Goal: Task Accomplishment & Management: Complete application form

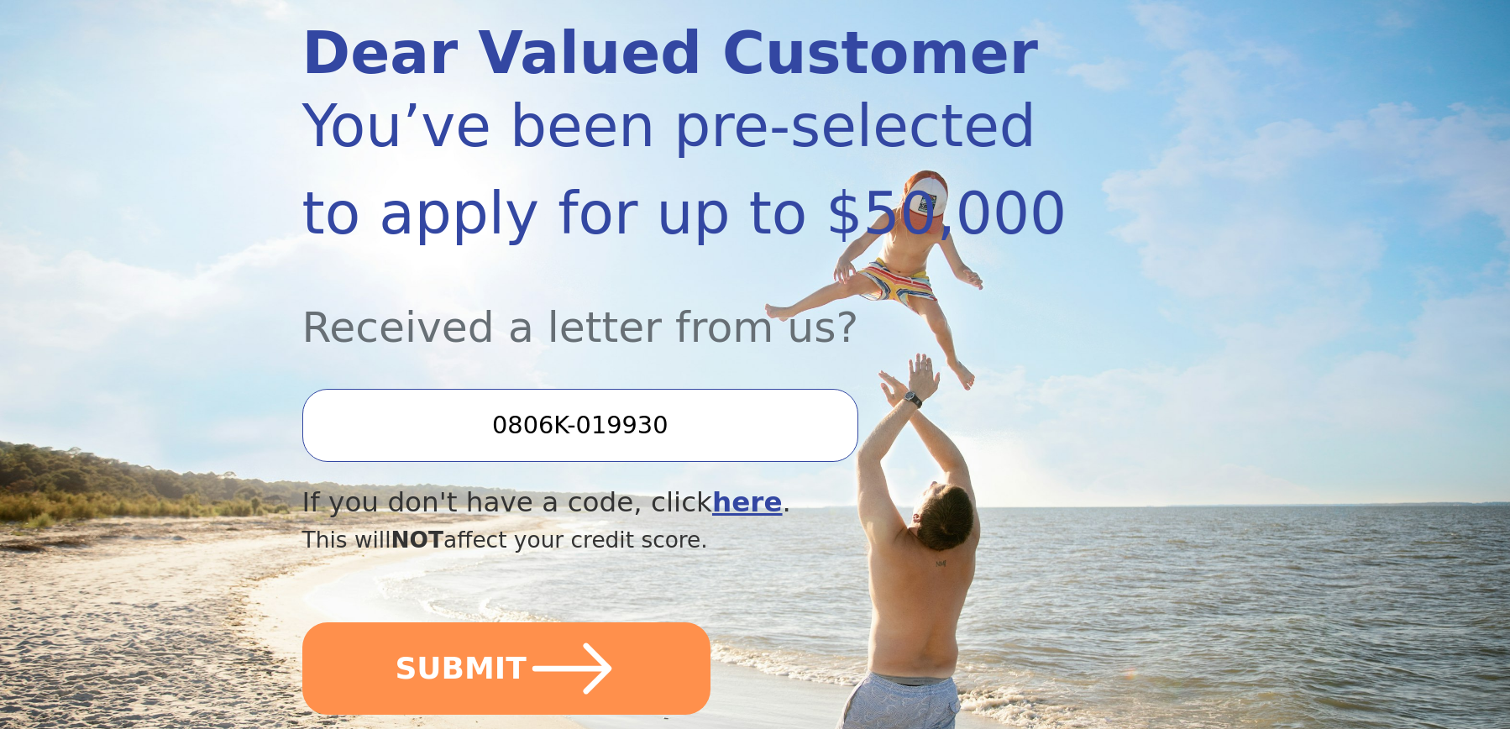
scroll to position [223, 0]
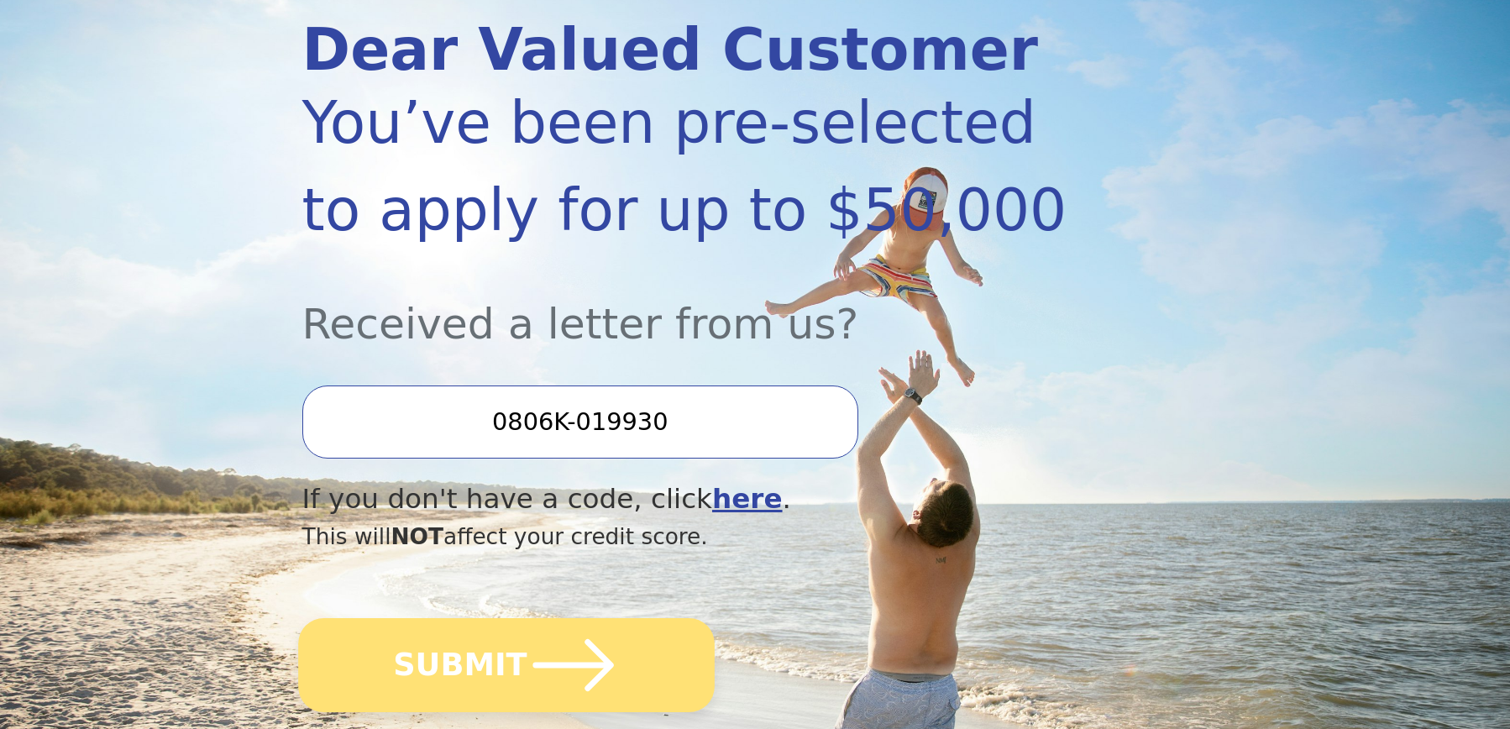
click at [565, 655] on icon "submit" at bounding box center [573, 665] width 92 height 92
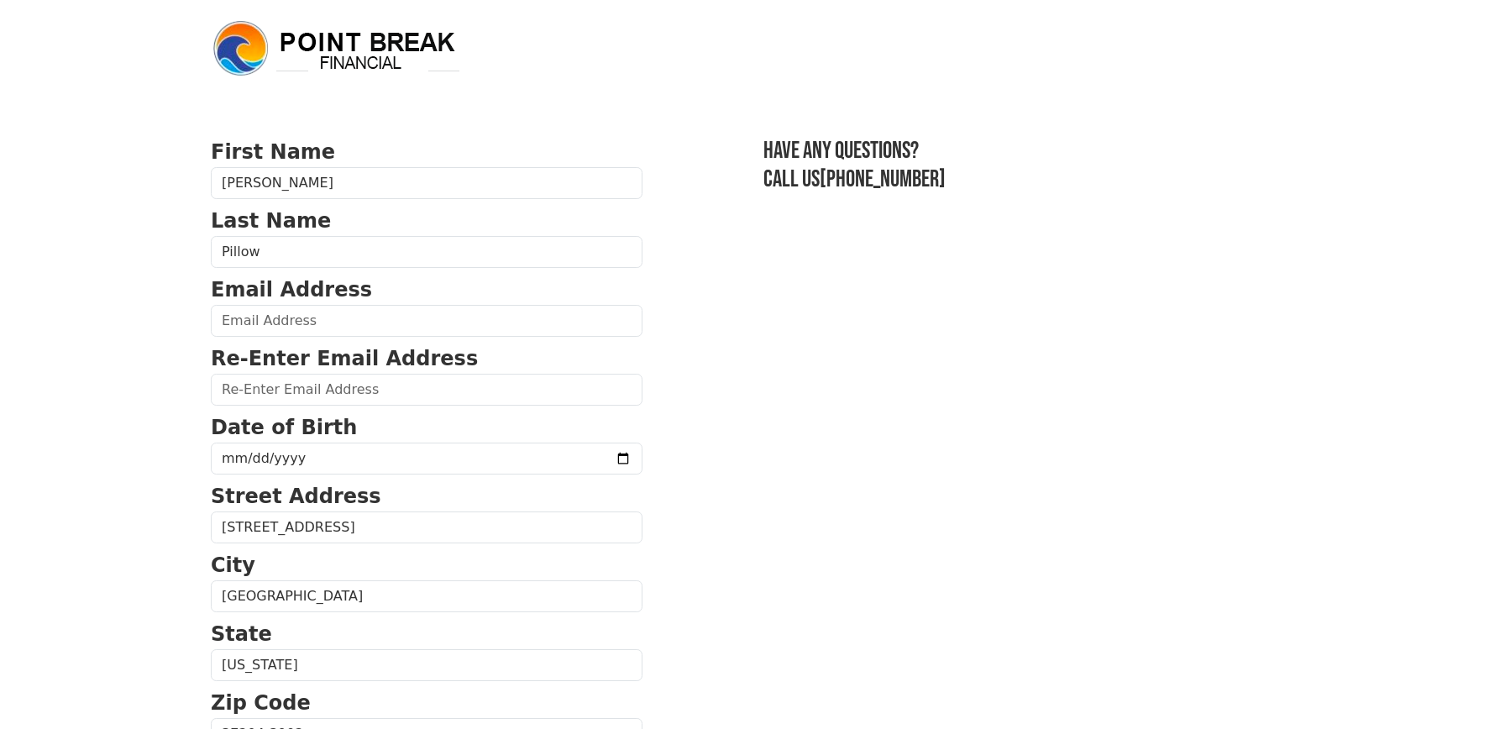
scroll to position [18, 0]
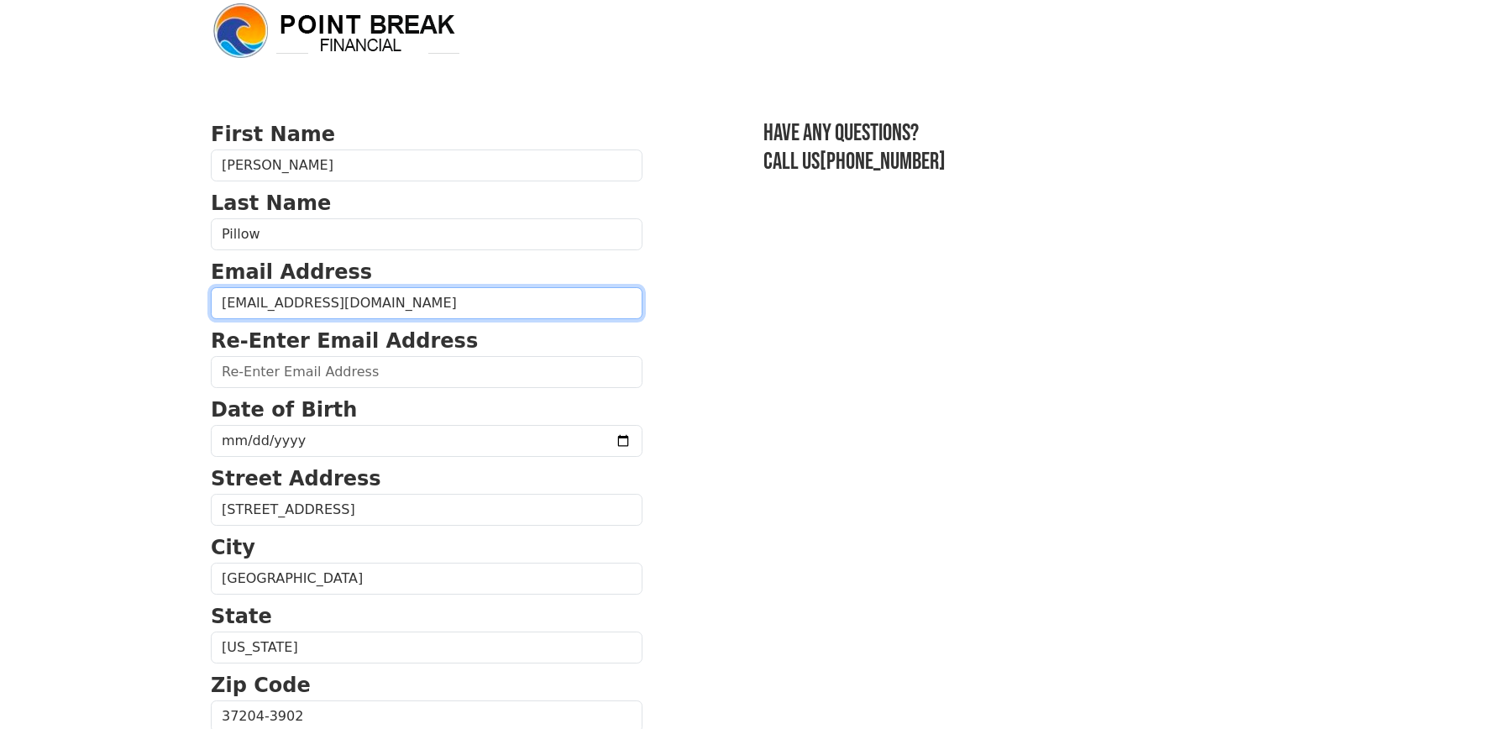
type input "[EMAIL_ADDRESS][DOMAIN_NAME]"
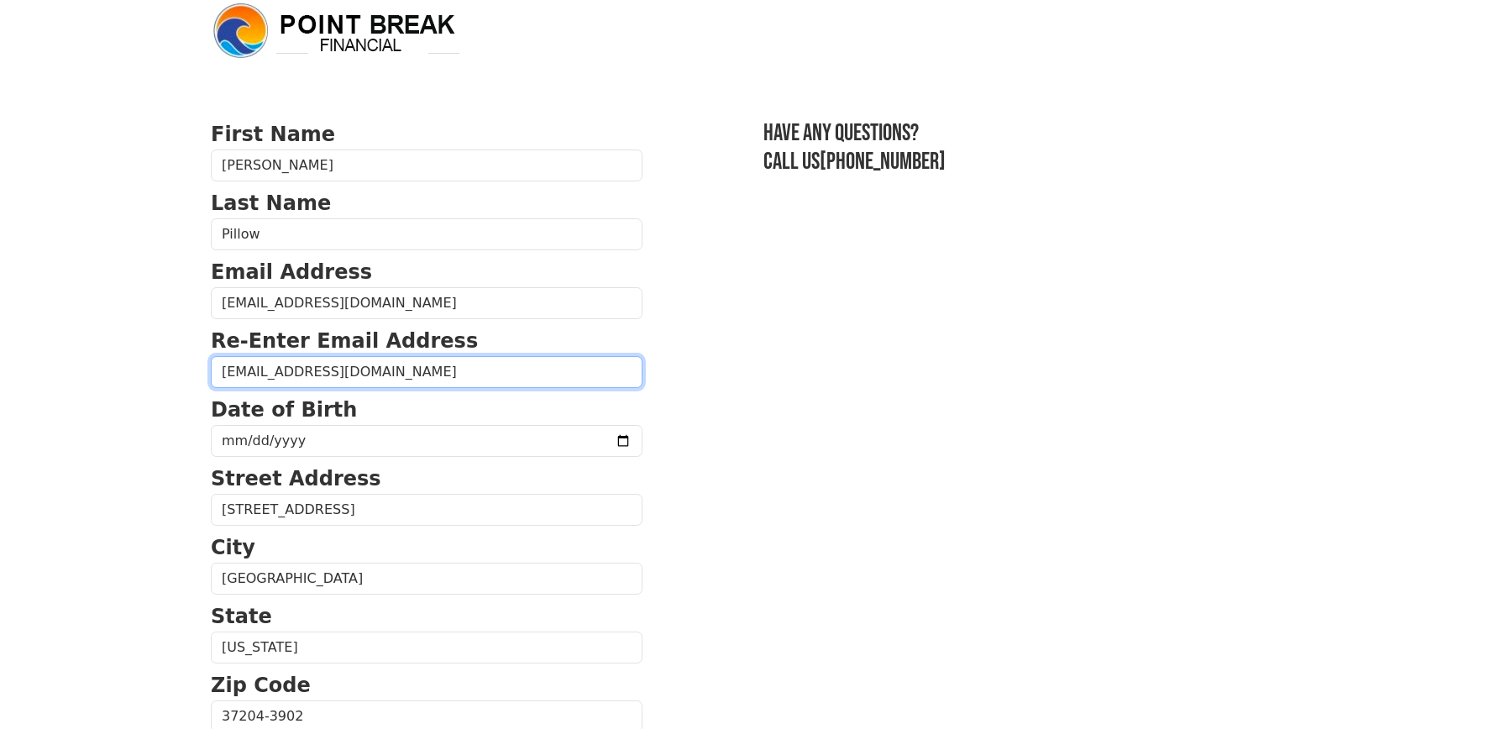
type input "[EMAIL_ADDRESS][DOMAIN_NAME]"
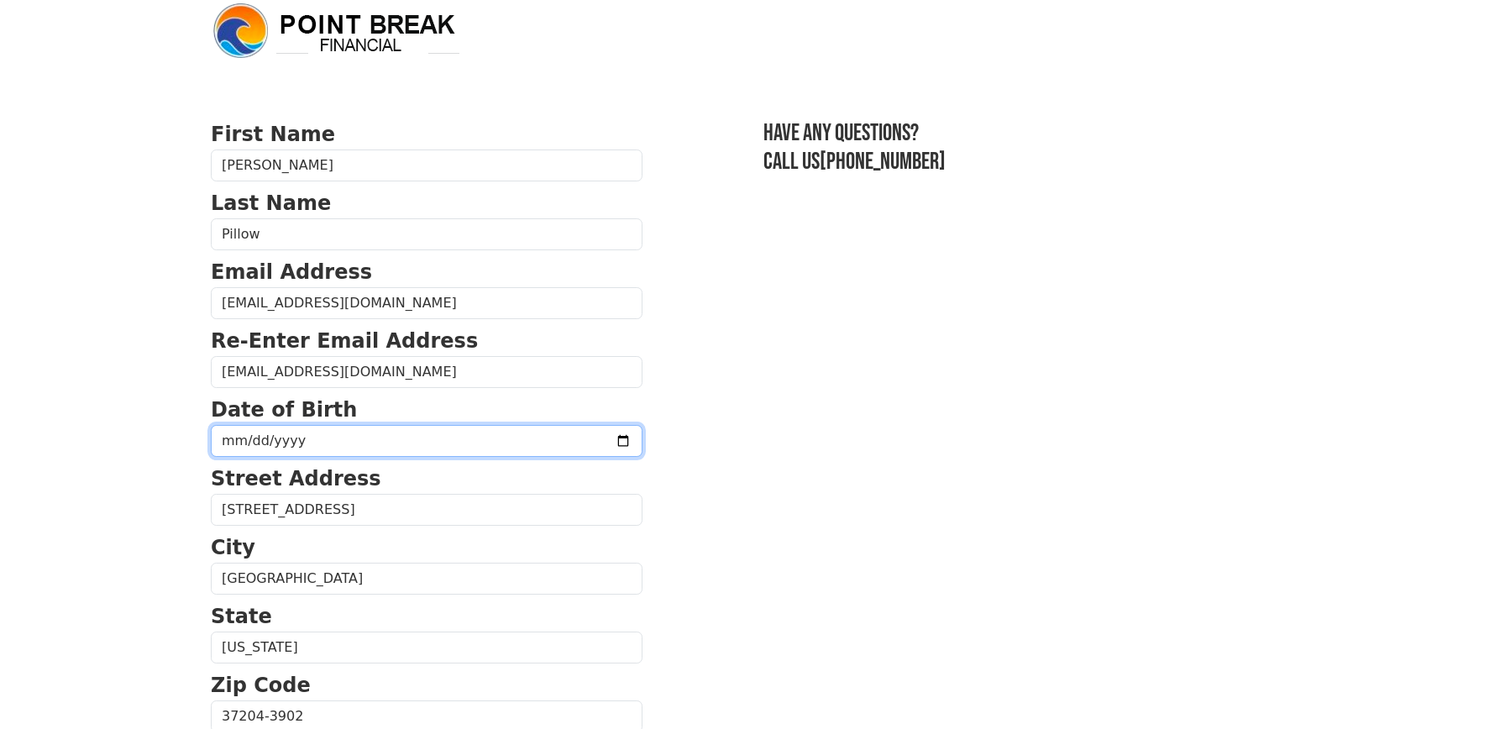
click at [334, 443] on input "date" at bounding box center [427, 441] width 432 height 32
type input "[DATE]"
click at [637, 575] on section "First Name [PERSON_NAME] Last Name Pillow Email Address [EMAIL_ADDRESS][DOMAIN_…" at bounding box center [755, 718] width 1089 height 1198
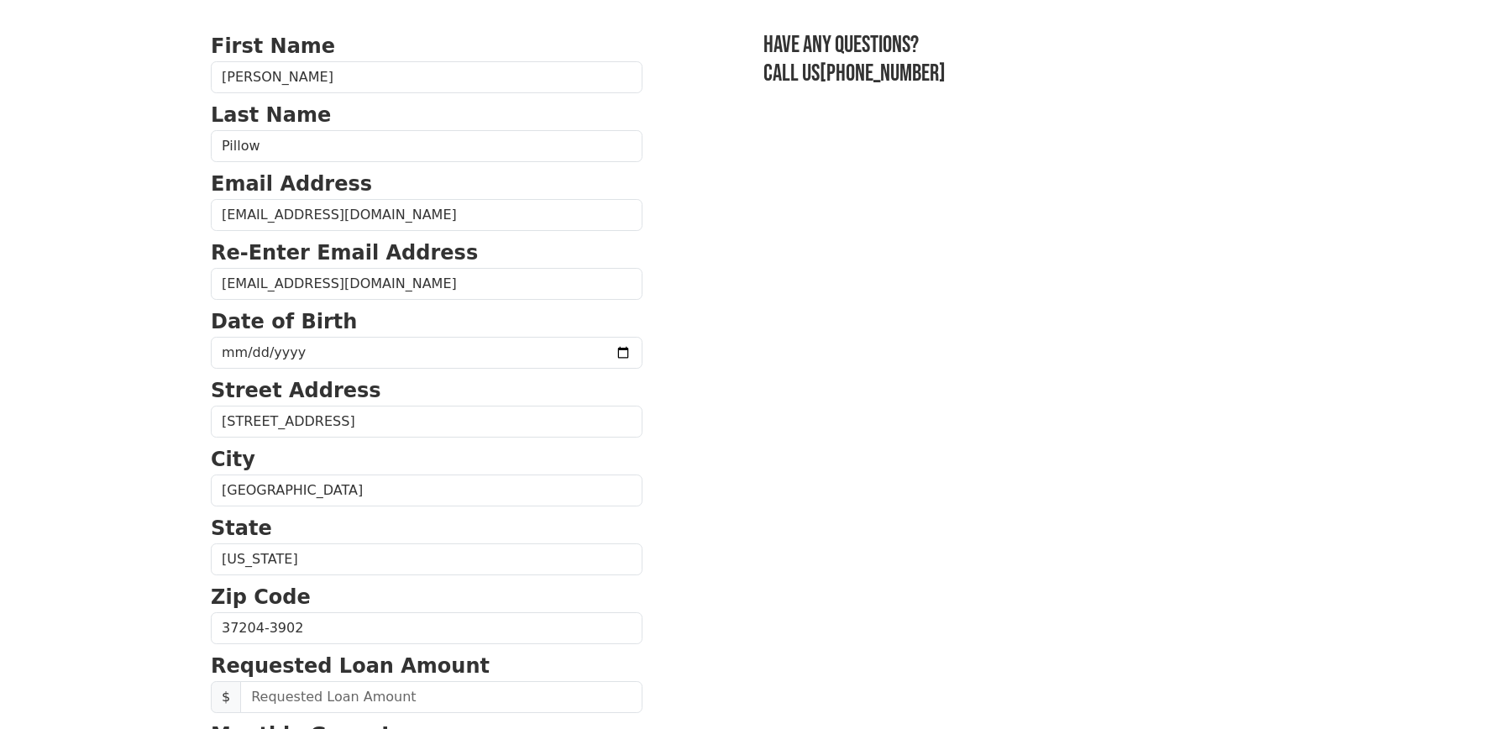
scroll to position [190, 0]
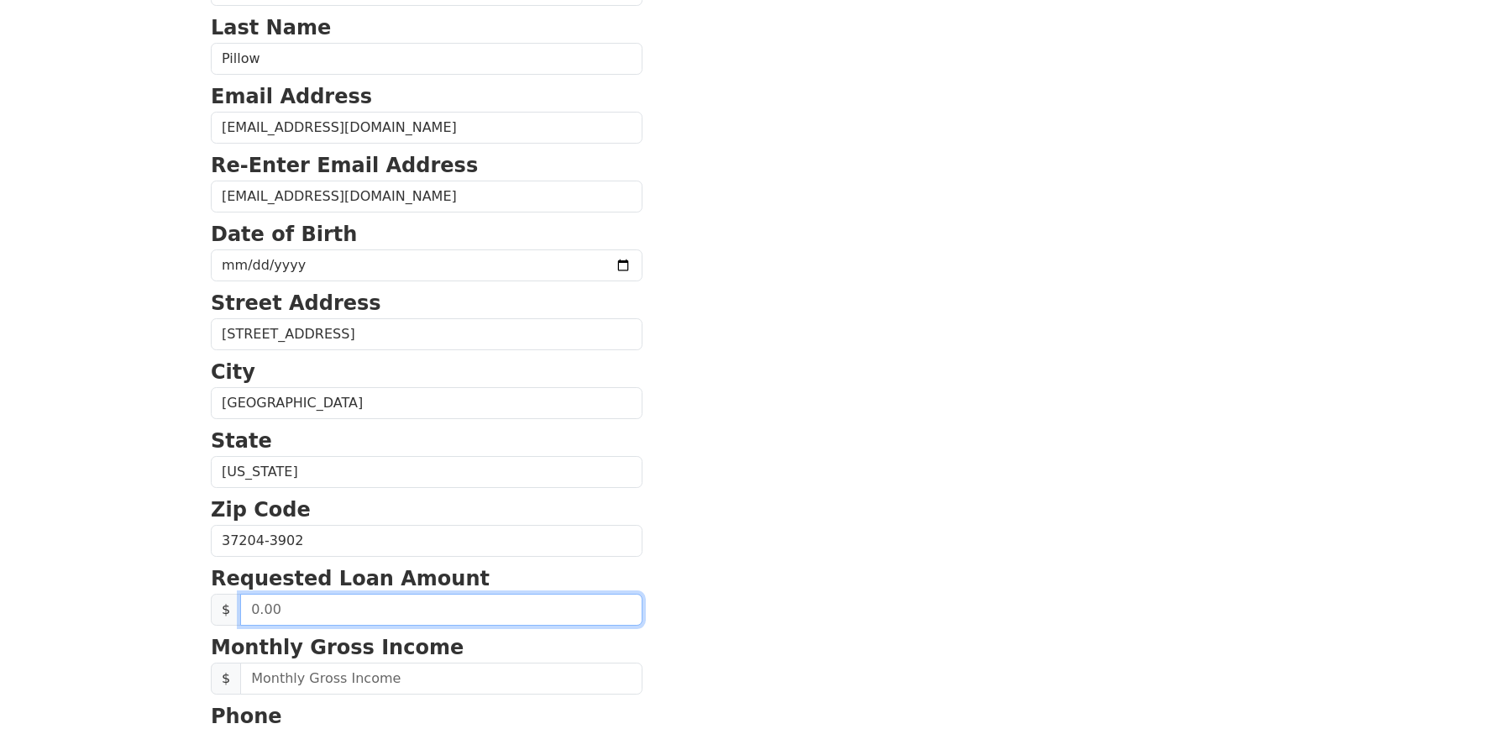
click at [323, 606] on input "text" at bounding box center [441, 610] width 402 height 32
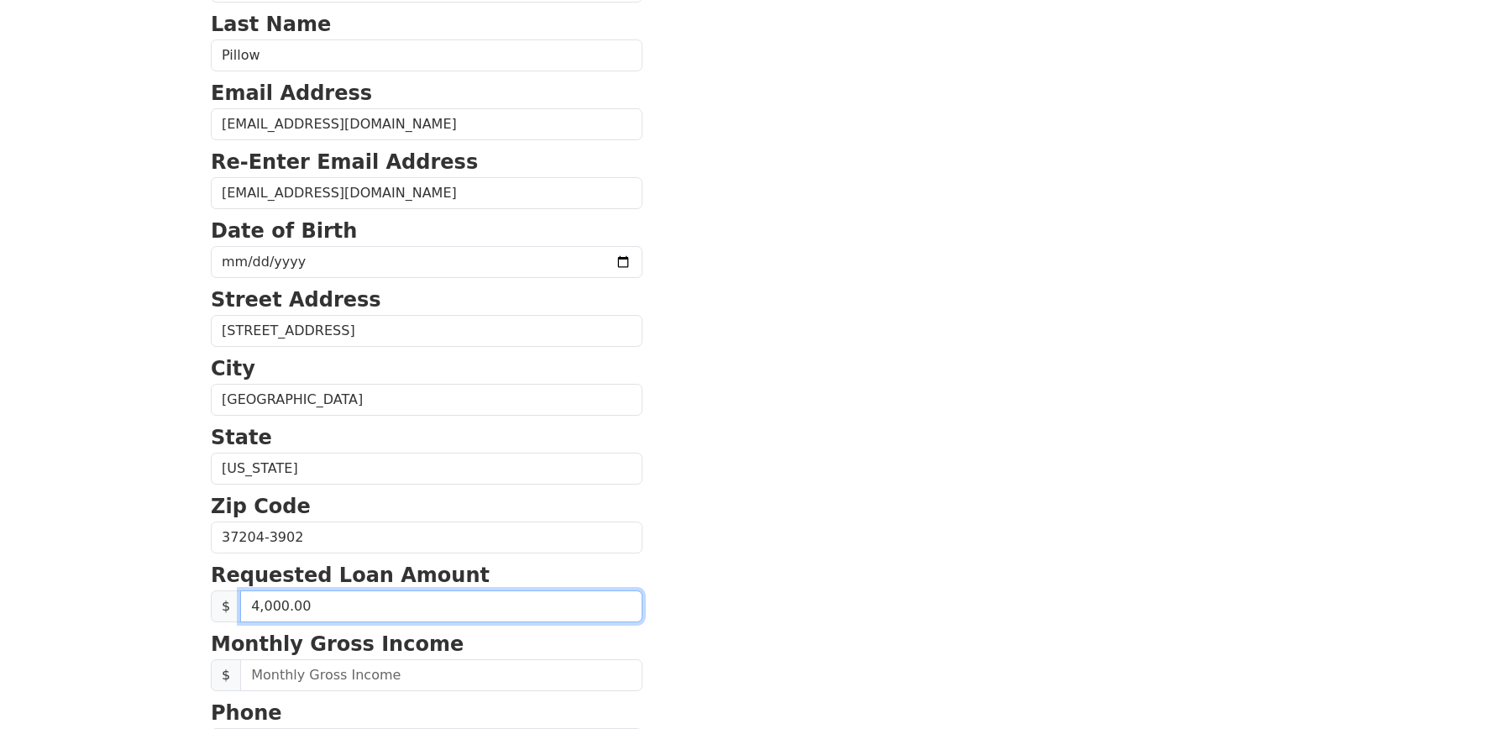
type input "40,000.00"
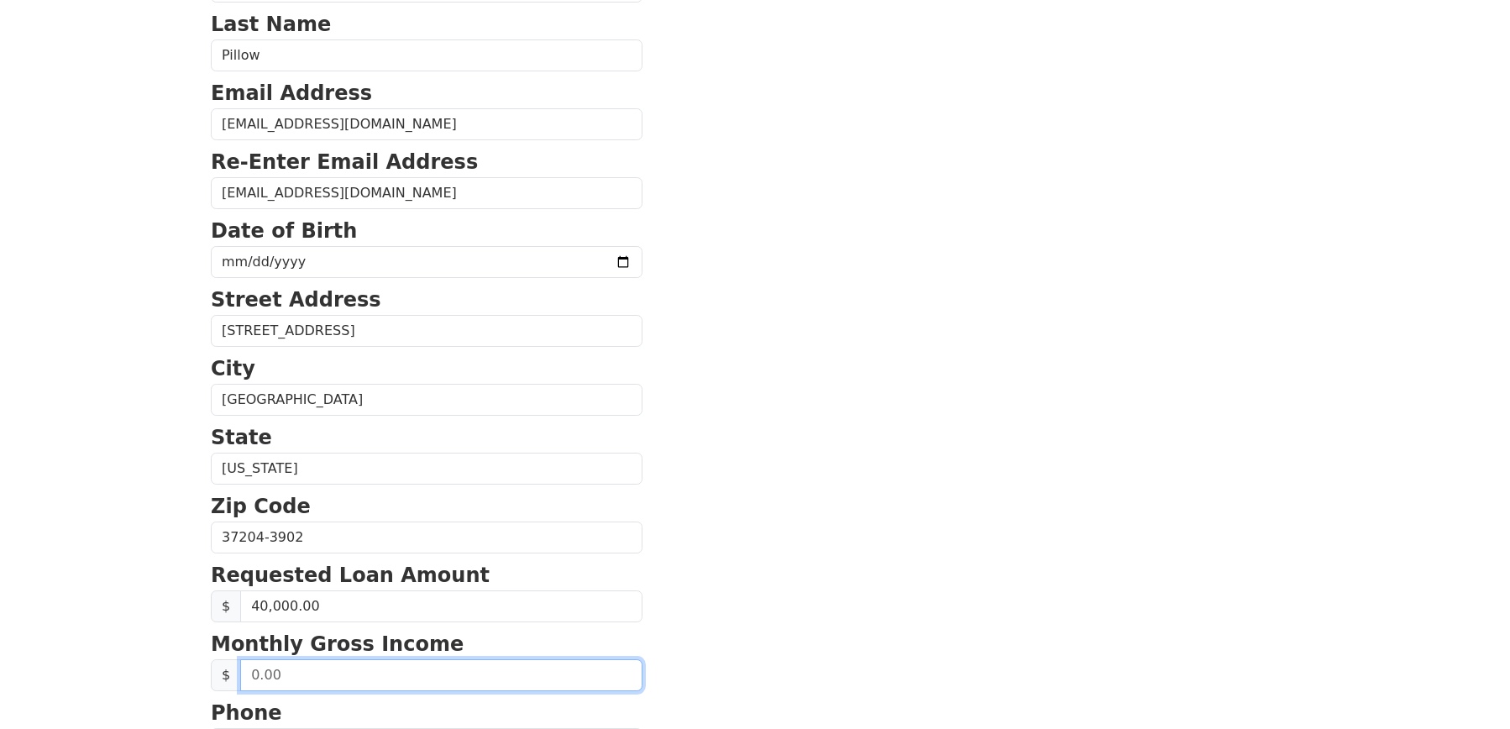
click at [328, 678] on input "text" at bounding box center [441, 675] width 402 height 32
click at [329, 680] on input "85.00" at bounding box center [441, 675] width 402 height 32
click at [329, 681] on input "85.00" at bounding box center [441, 675] width 402 height 32
type input "5,000.00"
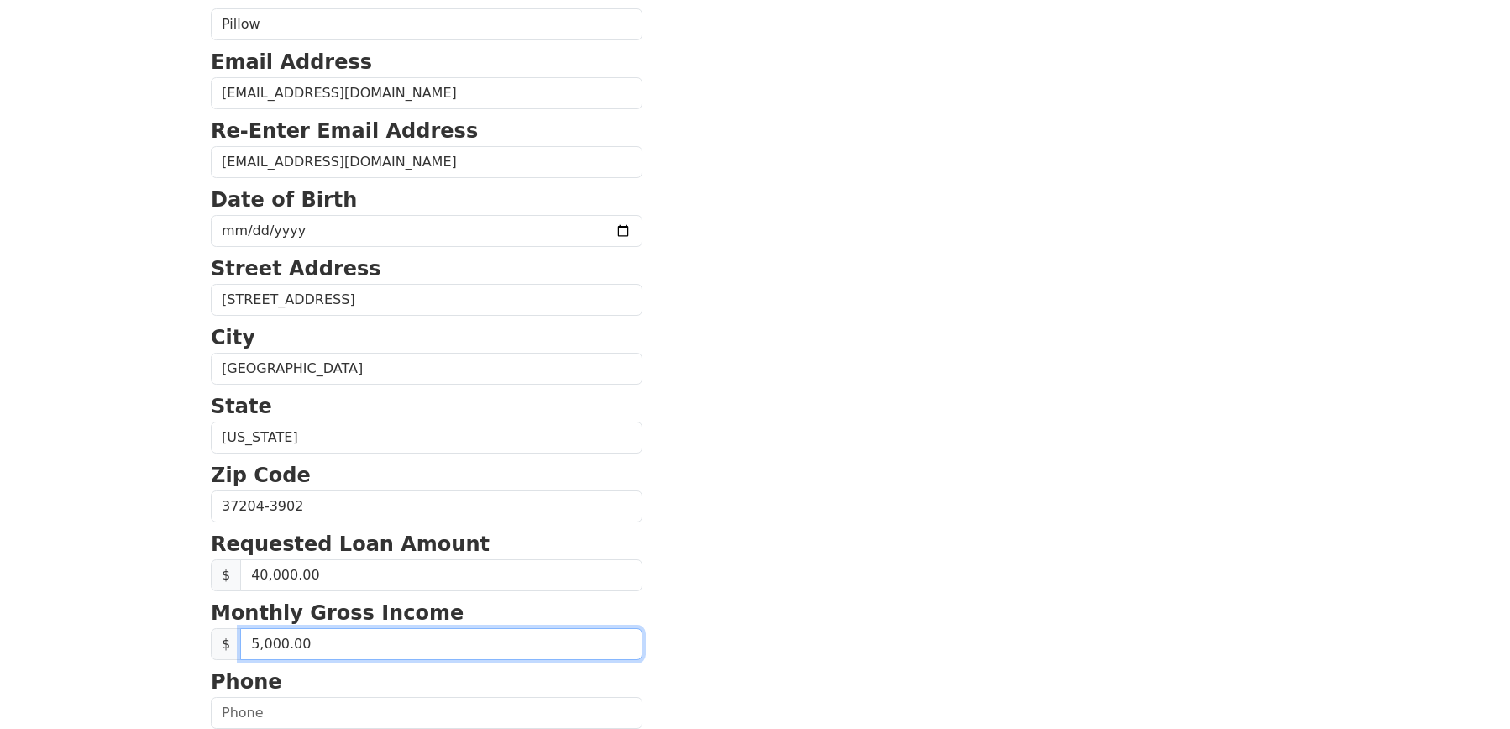
scroll to position [304, 0]
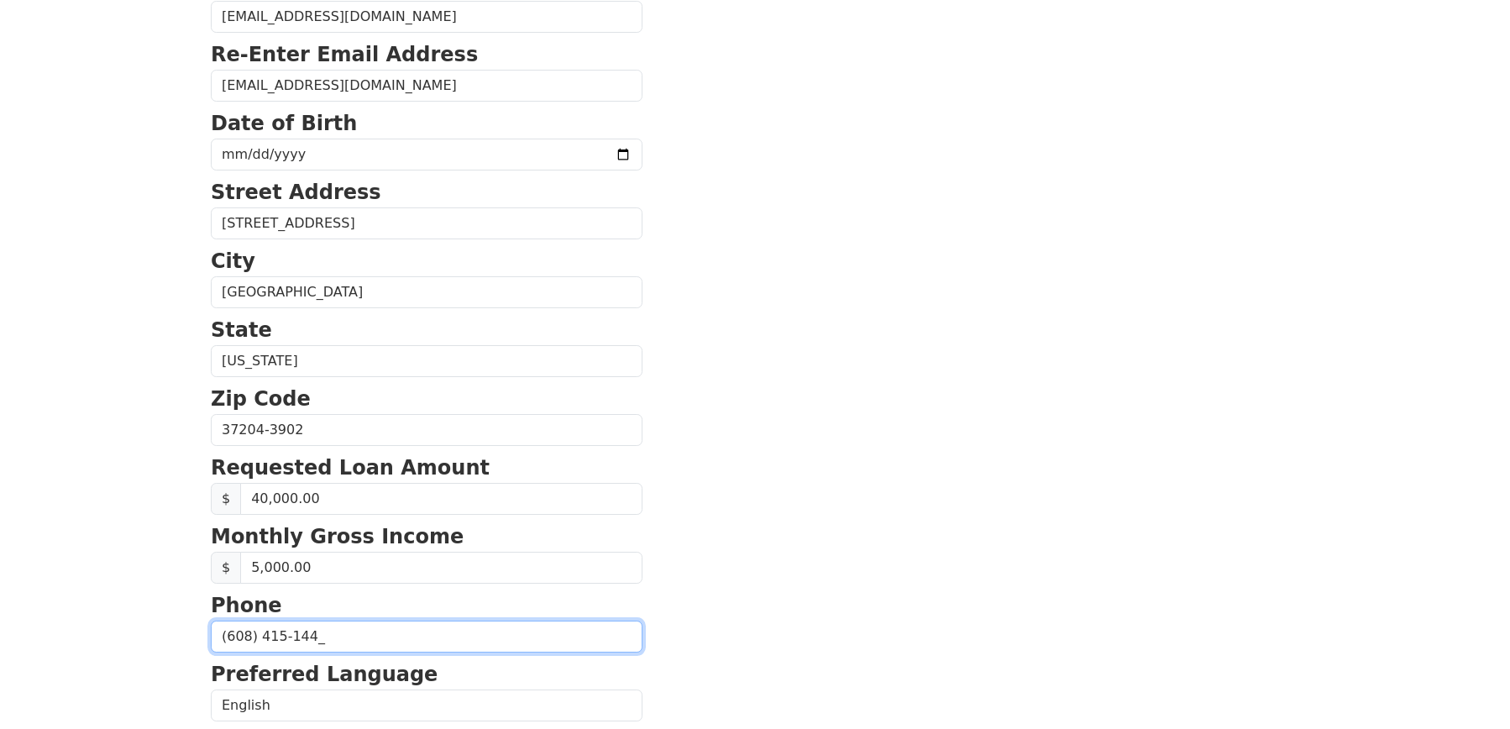
type input "[PHONE_NUMBER]"
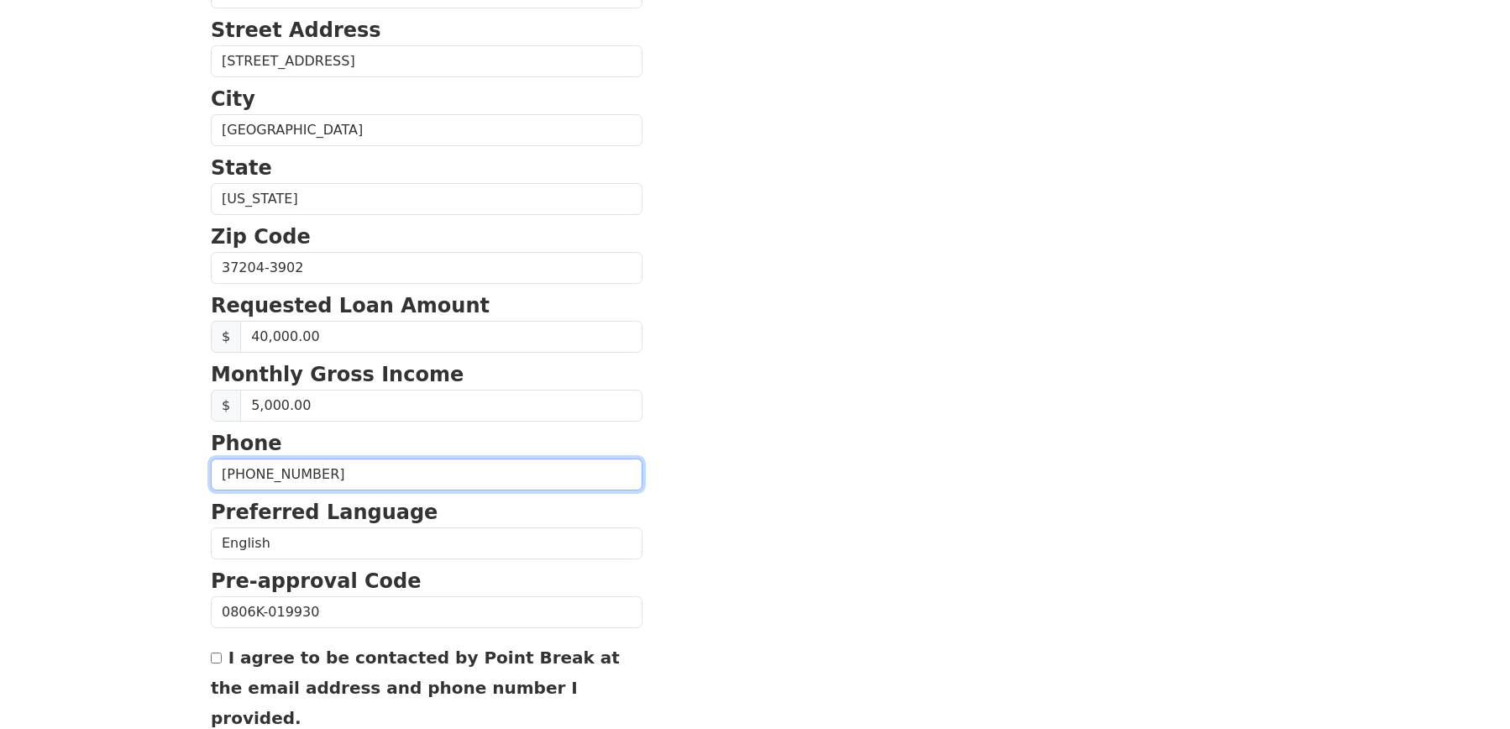
scroll to position [495, 0]
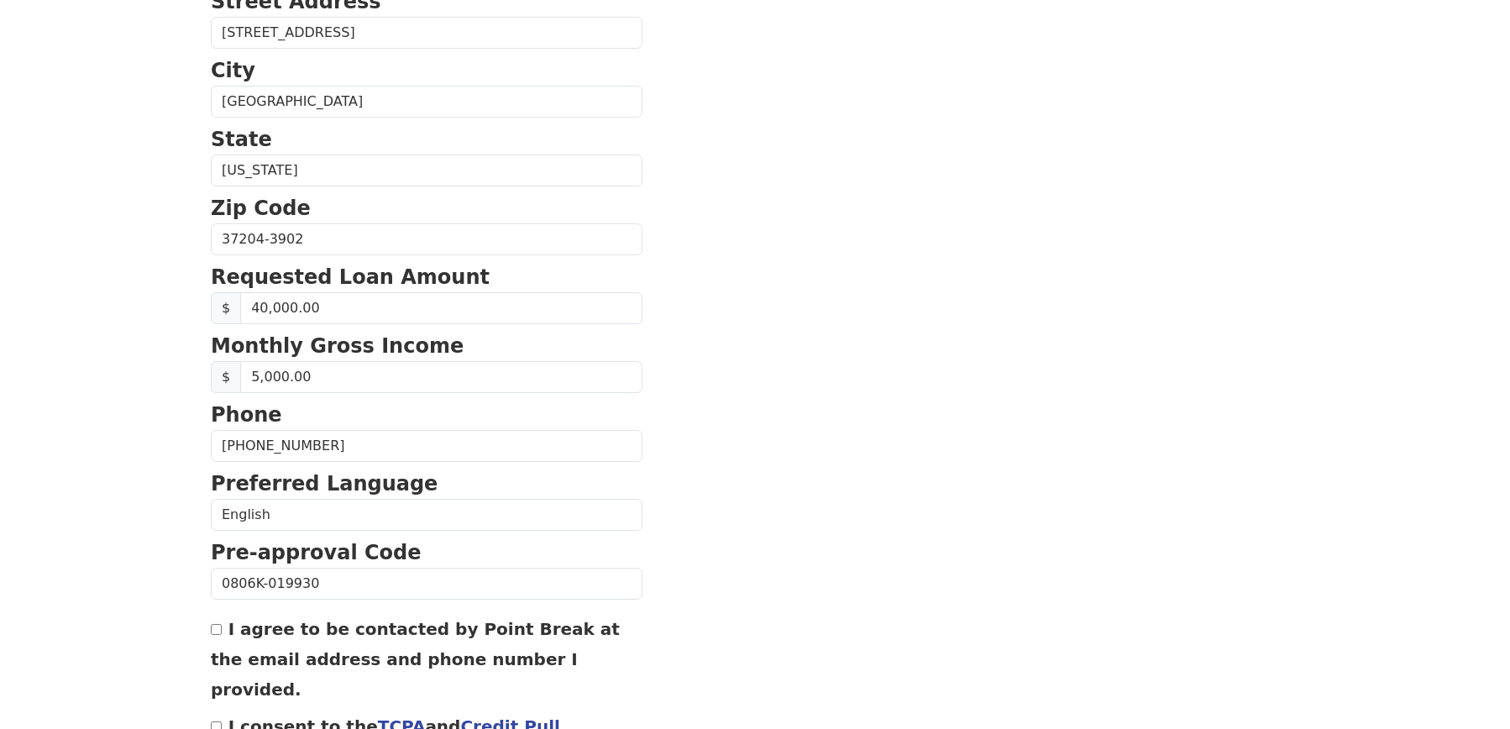
click at [214, 635] on input "I agree to be contacted by Point Break at the email address and phone number I …" at bounding box center [216, 629] width 11 height 11
checkbox input "true"
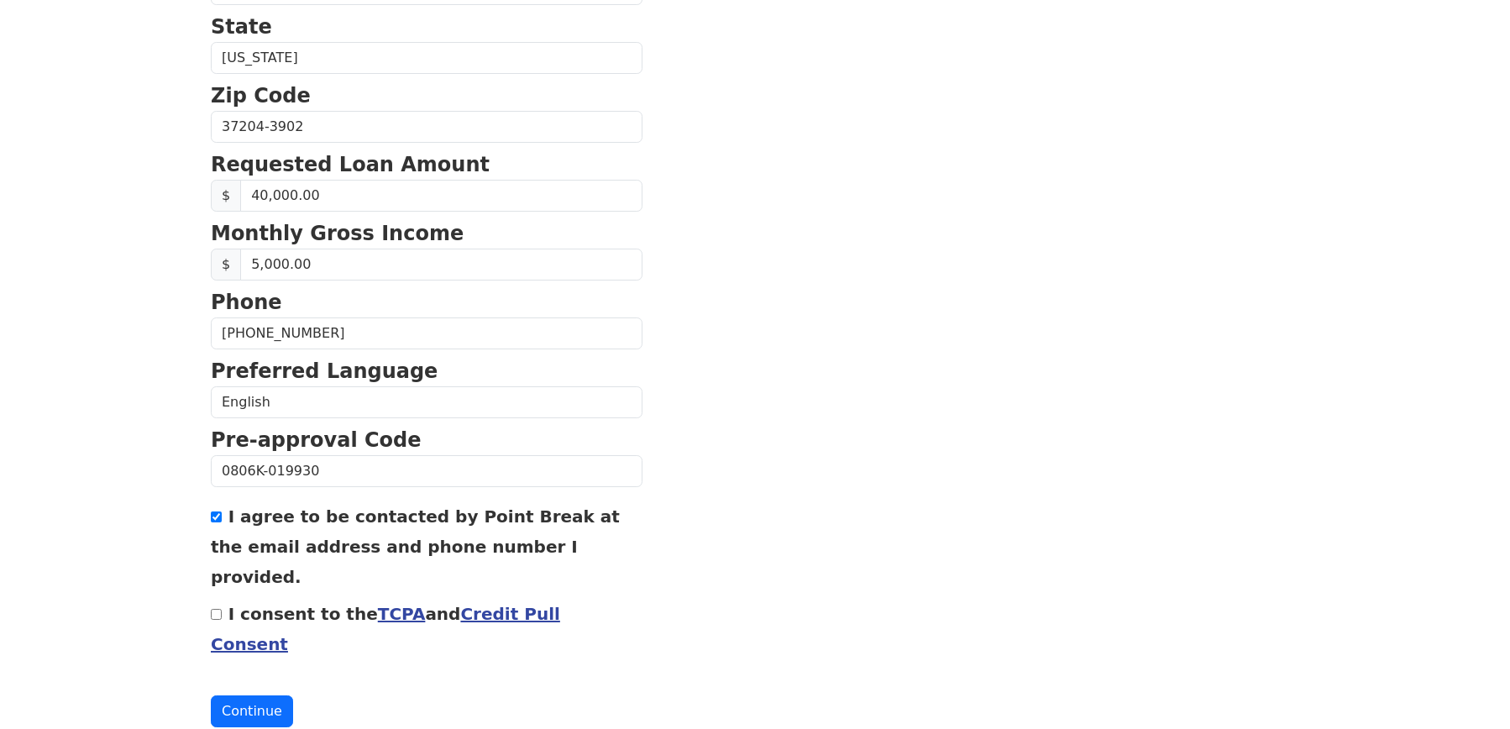
click at [212, 609] on input "I consent to the TCPA and Credit Pull Consent" at bounding box center [216, 614] width 11 height 11
checkbox input "true"
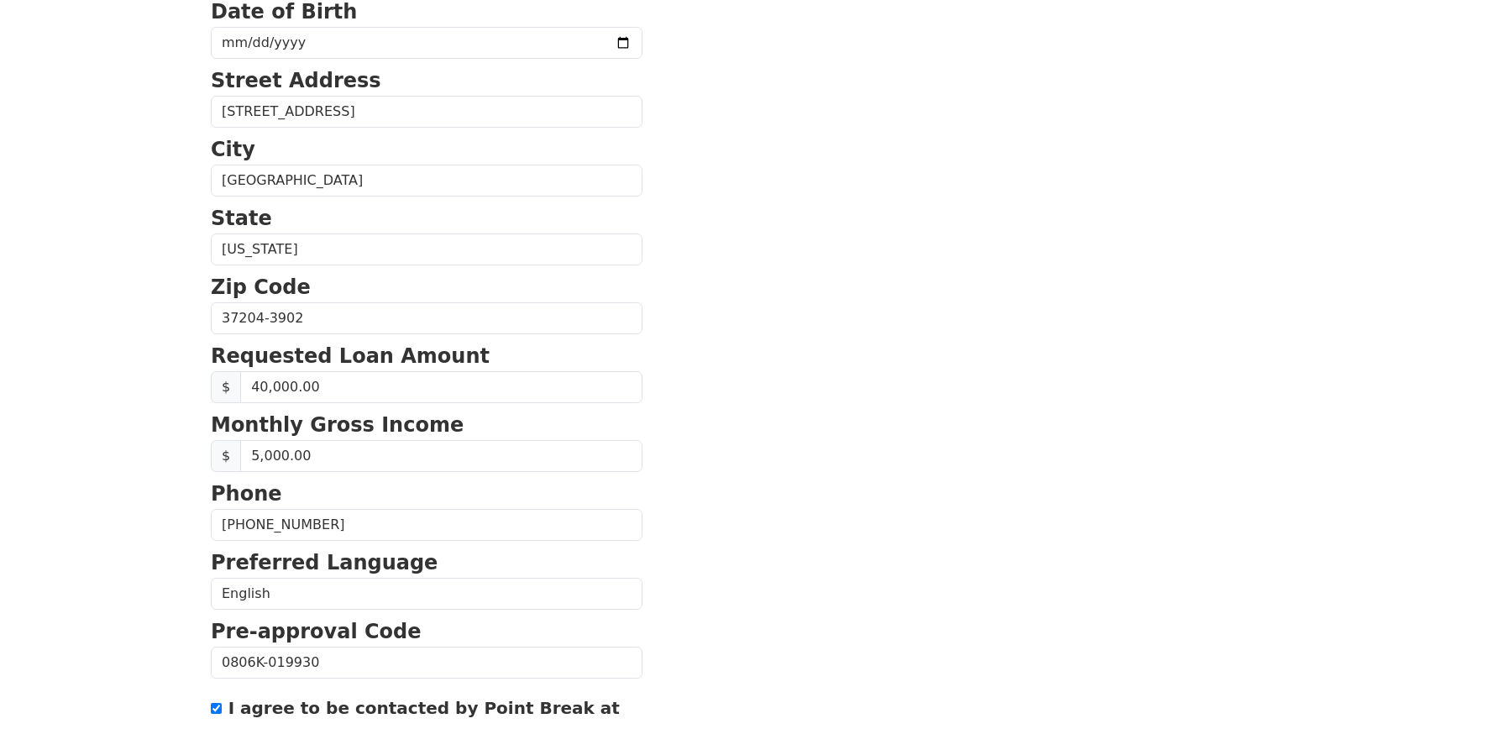
scroll to position [0, 0]
